Goal: Task Accomplishment & Management: Manage account settings

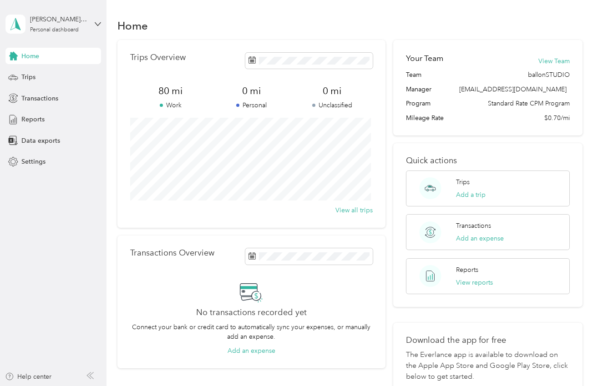
click at [31, 88] on div "Home Trips Transactions Reports Data exports Settings" at bounding box center [53, 109] width 96 height 122
click at [36, 73] on div "Trips" at bounding box center [53, 77] width 96 height 16
